Goal: Check status: Check status

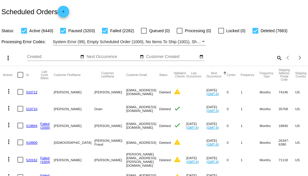
click at [277, 62] on mat-icon "search" at bounding box center [278, 57] width 7 height 9
click at [276, 59] on input "Search" at bounding box center [243, 57] width 77 height 5
paste input "637315"
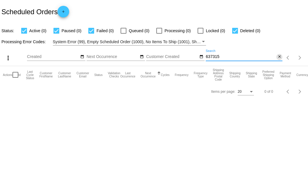
type input "637315"
click at [281, 57] on mat-icon "close" at bounding box center [279, 57] width 4 height 5
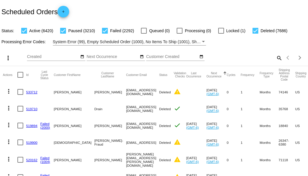
click at [275, 62] on mat-icon "search" at bounding box center [278, 57] width 7 height 9
click at [274, 59] on input "Search" at bounding box center [243, 57] width 77 height 5
paste input "950106"
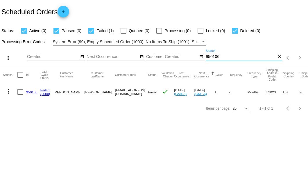
type input "950106"
click at [30, 92] on link "950106" at bounding box center [31, 92] width 11 height 4
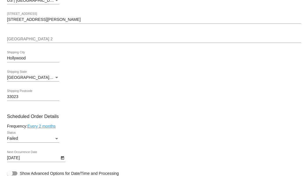
scroll to position [213, 0]
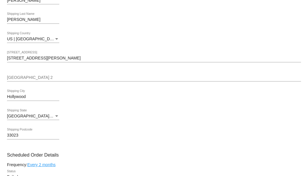
click at [38, 61] on div "6100 Fletcher St. Shipping Street 1" at bounding box center [154, 56] width 294 height 11
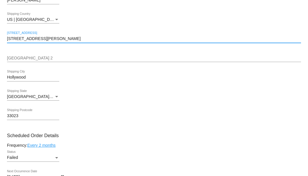
scroll to position [309, 0]
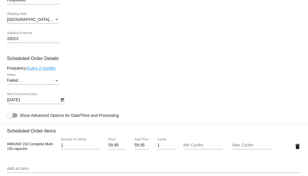
type input "6100 Fletcher St"
click at [55, 80] on mat-card "Customer 3795522: Raymond Negron rayn819@gmail.com Customer Shipping Enter Ship…" at bounding box center [154, 142] width 308 height 601
click at [57, 80] on div "Status" at bounding box center [56, 80] width 3 height 1
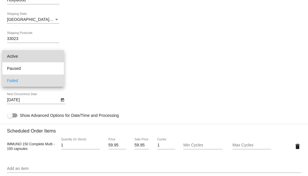
click at [41, 57] on span "Active" at bounding box center [33, 56] width 52 height 12
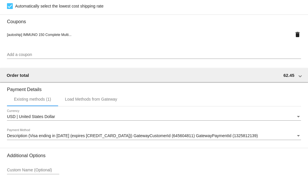
scroll to position [576, 0]
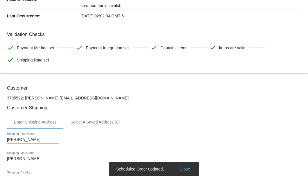
scroll to position [0, 0]
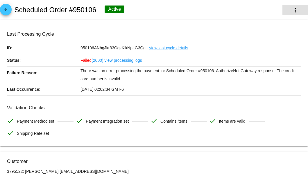
click at [293, 11] on mat-icon "more_vert" at bounding box center [294, 10] width 7 height 7
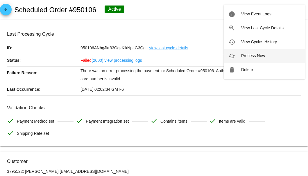
click at [259, 56] on span "Process Now" at bounding box center [253, 55] width 24 height 5
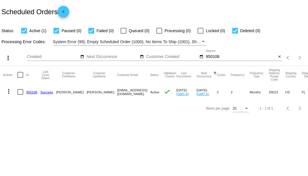
drag, startPoint x: 92, startPoint y: 91, endPoint x: 123, endPoint y: 92, distance: 31.6
click at [123, 92] on mat-row "more_vert 950106 Success [PERSON_NAME][GEOGRAPHIC_DATA] [EMAIL_ADDRESS][DOMAIN_…" at bounding box center [213, 92] width 420 height 17
copy mat-row "[EMAIL_ADDRESS][DOMAIN_NAME]"
click at [277, 57] on mat-icon "close" at bounding box center [279, 57] width 4 height 5
